Goal: Task Accomplishment & Management: Complete application form

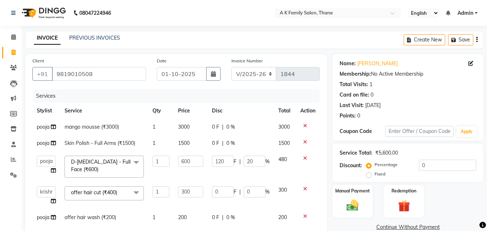
select select "5033"
select select "91996"
select select "34236"
select select "service"
select select "91996"
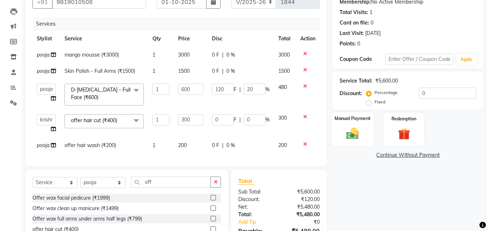
click at [351, 134] on img at bounding box center [352, 133] width 20 height 14
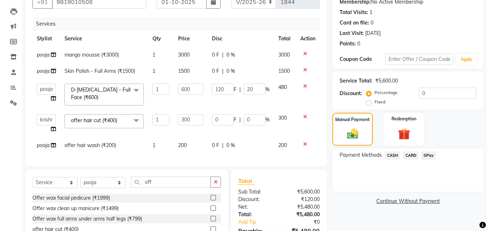
click at [410, 153] on span "CARD" at bounding box center [410, 155] width 15 height 8
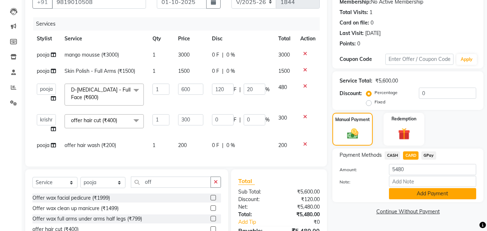
click at [402, 195] on button "Add Payment" at bounding box center [432, 193] width 87 height 11
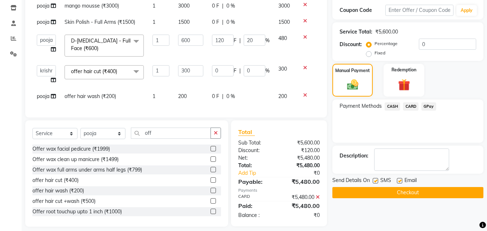
scroll to position [133, 0]
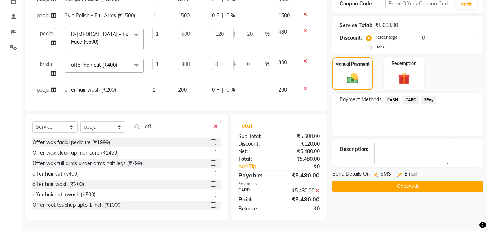
click at [374, 171] on label at bounding box center [374, 173] width 5 height 5
click at [374, 172] on input "checkbox" at bounding box center [374, 174] width 5 height 5
checkbox input "false"
click at [375, 180] on button "Checkout" at bounding box center [407, 185] width 151 height 11
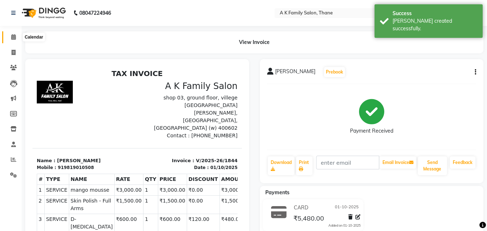
click at [13, 36] on icon at bounding box center [13, 36] width 5 height 5
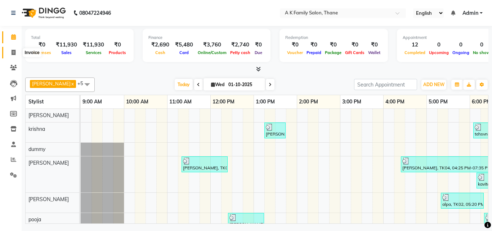
click at [10, 52] on span at bounding box center [13, 53] width 13 height 8
select select "5033"
select select "service"
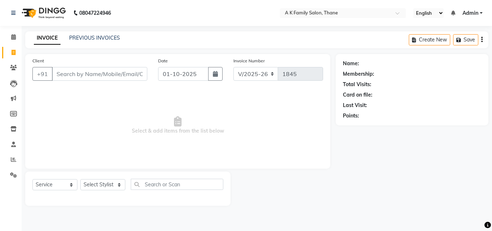
click at [63, 75] on input "Client" at bounding box center [99, 74] width 95 height 14
click at [63, 76] on input "Client" at bounding box center [99, 74] width 95 height 14
click at [63, 75] on input "Client" at bounding box center [99, 74] width 95 height 14
click at [96, 182] on select "Select Stylist [PERSON_NAME] [PERSON_NAME] pooja [PERSON_NAME]" at bounding box center [102, 184] width 45 height 11
select select "52627"
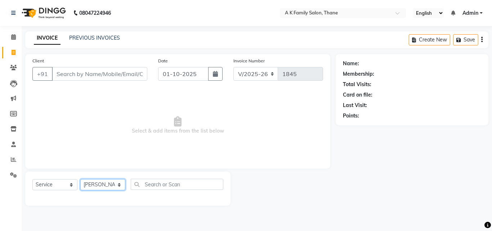
click at [80, 179] on select "Select Stylist [PERSON_NAME] [PERSON_NAME] pooja [PERSON_NAME]" at bounding box center [102, 184] width 45 height 11
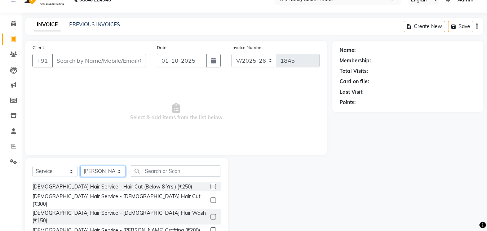
scroll to position [36, 0]
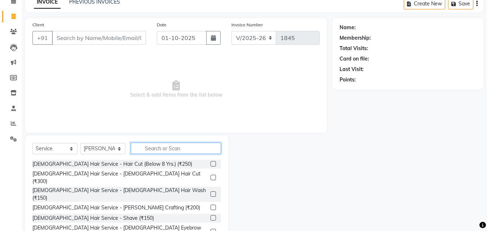
click at [147, 149] on input "text" at bounding box center [176, 148] width 90 height 11
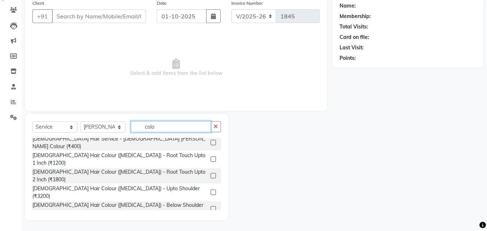
type input "colo"
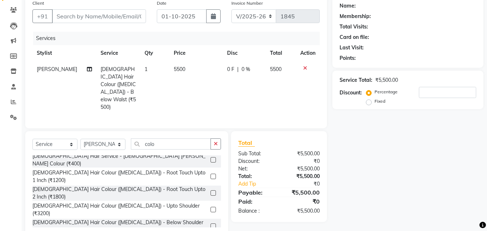
checkbox input "false"
click at [184, 66] on td "5500" at bounding box center [195, 88] width 53 height 54
select select "52627"
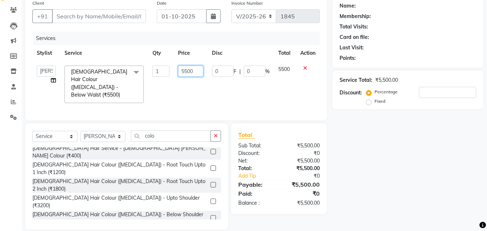
click at [199, 71] on input "5500" at bounding box center [190, 71] width 25 height 11
type input "5"
type input "3000"
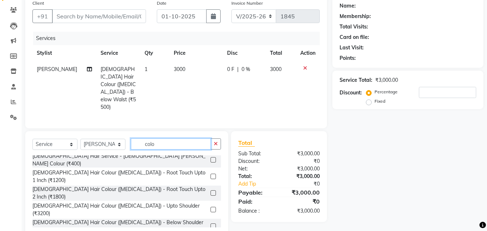
click at [160, 138] on input "colo" at bounding box center [171, 143] width 80 height 11
type input "c"
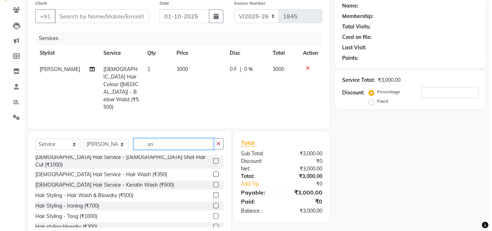
scroll to position [50, 0]
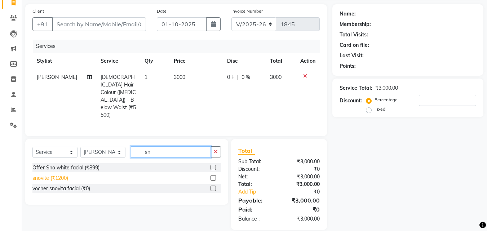
type input "sn"
click at [62, 174] on div "snovite (₹1200)" at bounding box center [50, 178] width 36 height 8
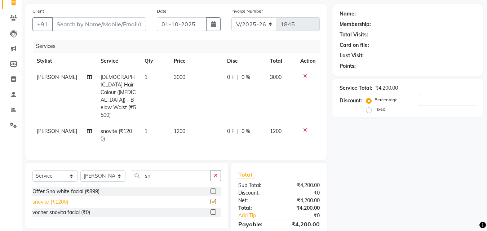
checkbox input "false"
click at [157, 170] on input "sn" at bounding box center [171, 175] width 80 height 11
type input "s"
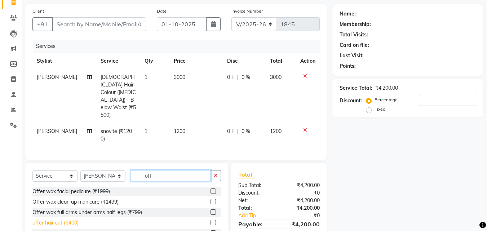
type input "off"
click at [68, 219] on div "offer hair cut (₹400)" at bounding box center [55, 223] width 46 height 8
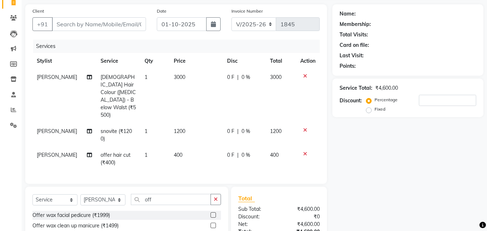
checkbox input "false"
click at [156, 194] on input "off" at bounding box center [171, 199] width 80 height 11
type input "o"
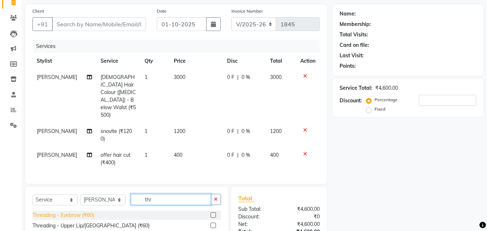
type input "thr"
click at [91, 211] on div "Threading - Eyebrow (₹60)" at bounding box center [63, 215] width 62 height 8
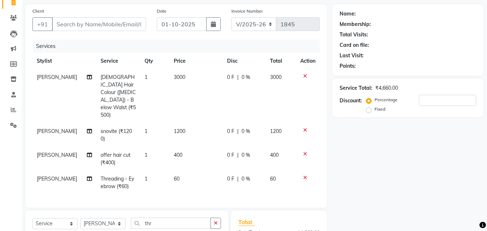
checkbox input "false"
click at [182, 171] on td "60" at bounding box center [195, 183] width 53 height 24
select select "52627"
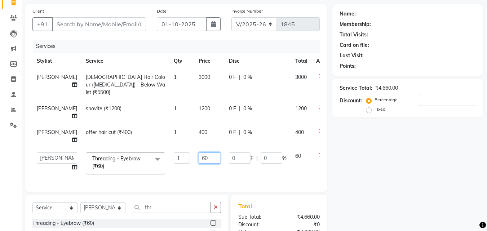
click at [198, 152] on input "60" at bounding box center [209, 157] width 22 height 11
type input "6"
type input "50"
click at [193, 143] on tbody "[PERSON_NAME] [DEMOGRAPHIC_DATA] Hair Colour ([MEDICAL_DATA]) - Below Walst (₹5…" at bounding box center [183, 124] width 303 height 110
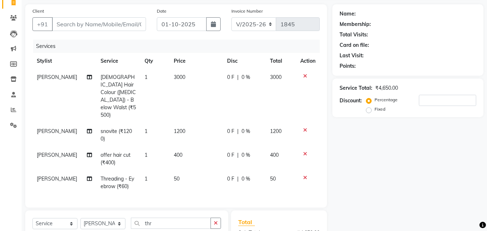
click at [369, 153] on div "Name: Membership: Total Visits: Card on file: Last Visit: Points: Service Total…" at bounding box center [410, 160] width 156 height 312
click at [69, 22] on input "Client" at bounding box center [99, 24] width 94 height 14
type input "9"
type input "0"
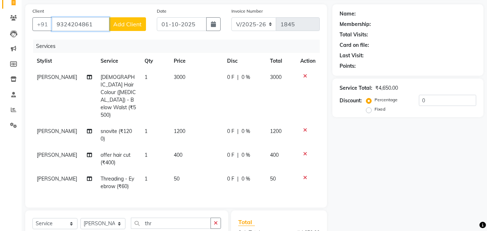
type input "9324204861"
click at [125, 23] on span "Add Client" at bounding box center [127, 24] width 28 height 7
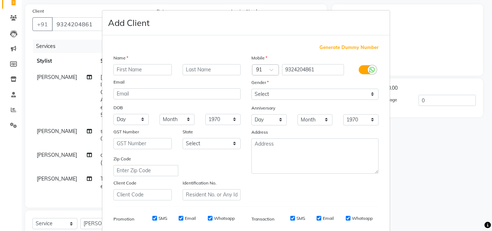
click at [122, 68] on input "text" at bounding box center [142, 69] width 58 height 11
type input "[PERSON_NAME]"
click at [257, 91] on select "Select [DEMOGRAPHIC_DATA] [DEMOGRAPHIC_DATA] Other Prefer Not To Say" at bounding box center [314, 94] width 127 height 11
select select "[DEMOGRAPHIC_DATA]"
click at [251, 89] on select "Select [DEMOGRAPHIC_DATA] [DEMOGRAPHIC_DATA] Other Prefer Not To Say" at bounding box center [314, 94] width 127 height 11
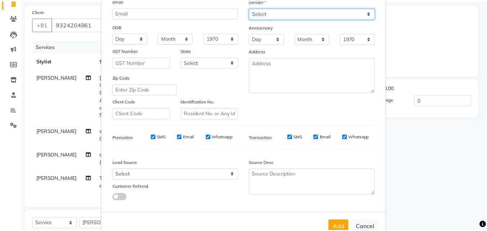
scroll to position [102, 0]
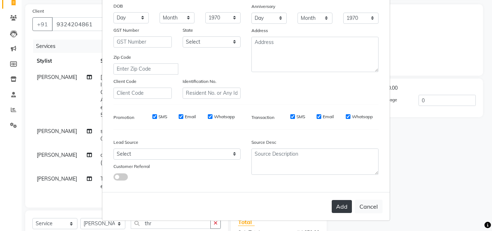
click at [338, 202] on button "Add" at bounding box center [342, 206] width 20 height 13
select select
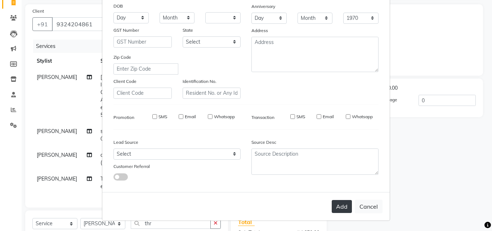
select select
checkbox input "false"
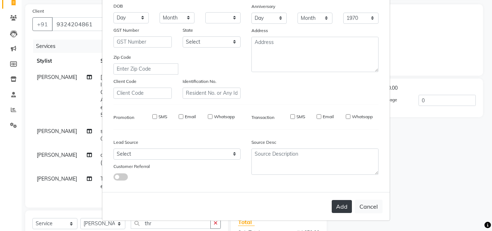
checkbox input "false"
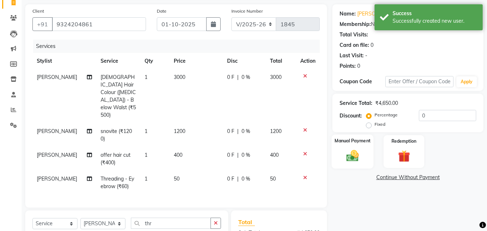
click at [348, 158] on img at bounding box center [352, 155] width 20 height 14
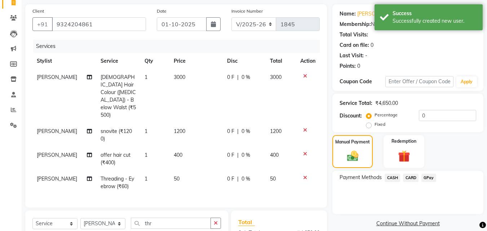
click at [390, 176] on span "CASH" at bounding box center [391, 178] width 15 height 8
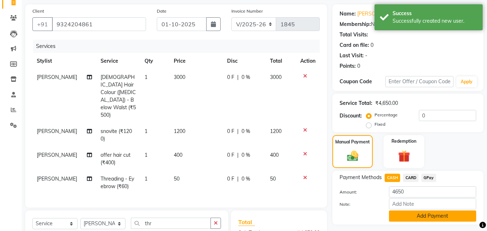
click at [397, 212] on button "Add Payment" at bounding box center [432, 215] width 87 height 11
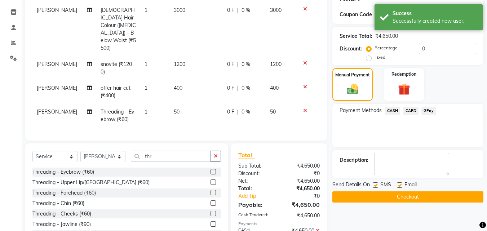
scroll to position [122, 0]
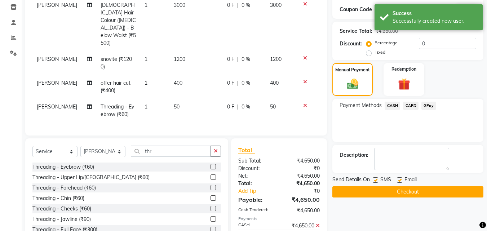
click at [374, 186] on button "Checkout" at bounding box center [407, 191] width 151 height 11
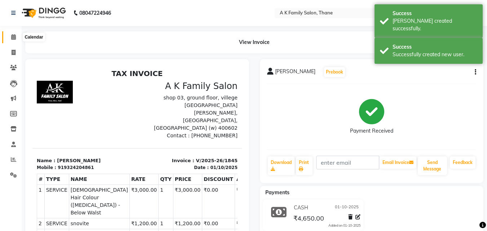
click at [15, 35] on icon at bounding box center [13, 36] width 5 height 5
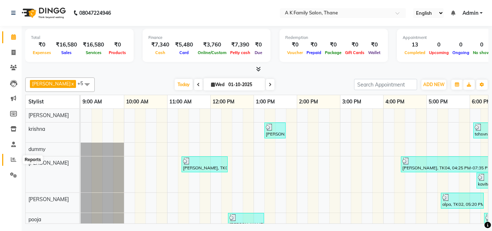
click at [11, 157] on icon at bounding box center [13, 159] width 5 height 5
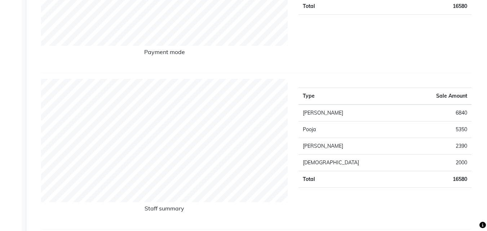
scroll to position [216, 0]
